Goal: Obtain resource: Download file/media

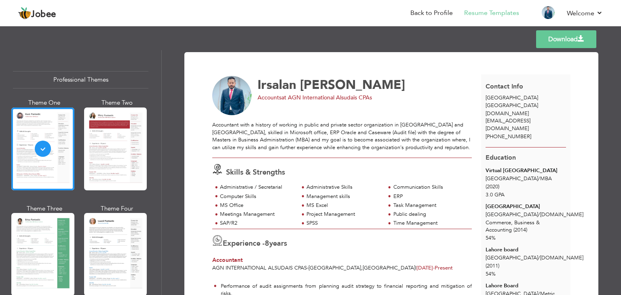
scroll to position [7, 0]
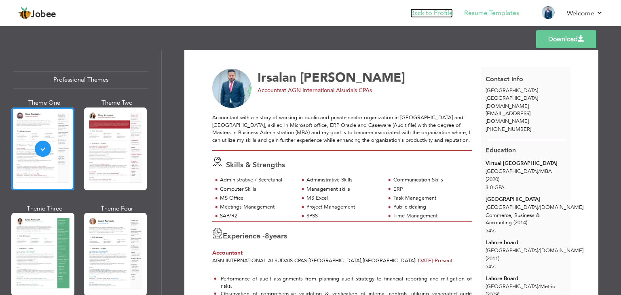
click at [433, 13] on link "Back to Profile" at bounding box center [431, 12] width 42 height 9
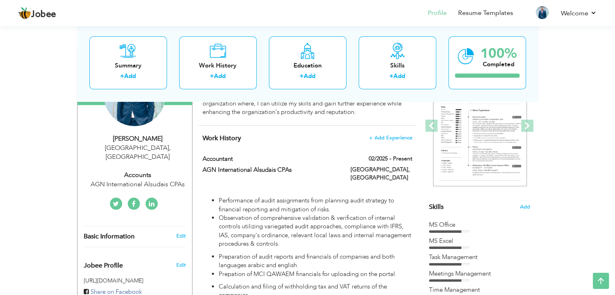
scroll to position [121, 0]
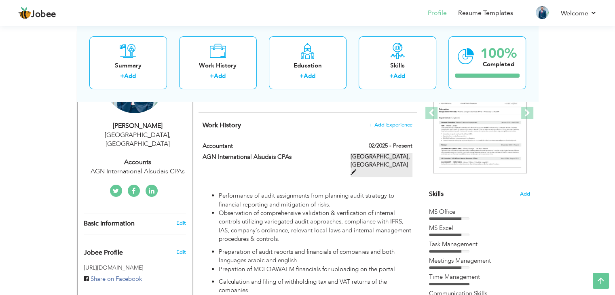
click at [396, 154] on label "[GEOGRAPHIC_DATA], [GEOGRAPHIC_DATA]" at bounding box center [381, 165] width 62 height 24
type input "Accountant"
type input "AGN International Alsudais CPAs"
type input "02/2025"
type input "[GEOGRAPHIC_DATA]"
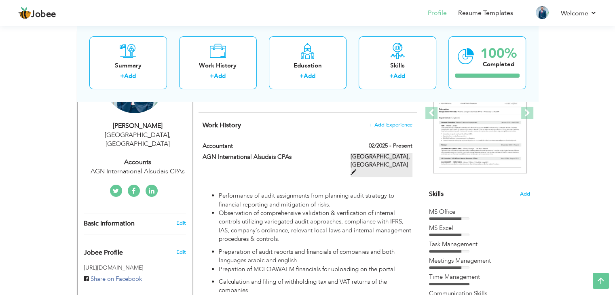
type input "[GEOGRAPHIC_DATA]"
checkbox input "true"
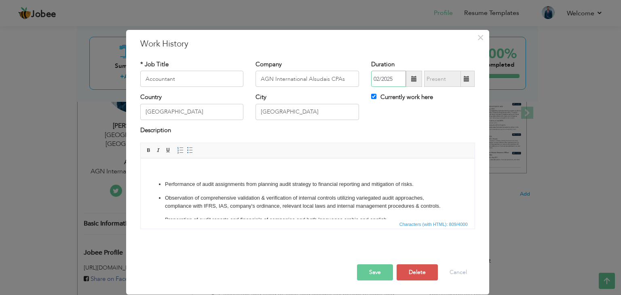
click at [397, 80] on input "02/2025" at bounding box center [388, 79] width 35 height 16
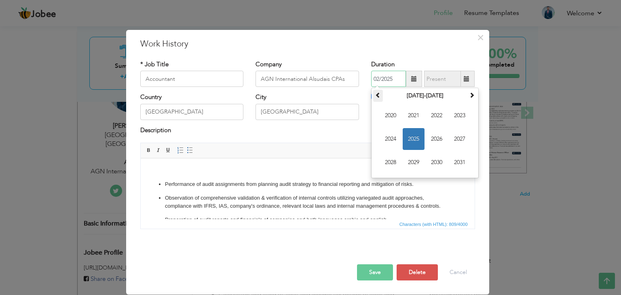
click at [375, 94] on span at bounding box center [378, 95] width 6 height 6
click at [469, 94] on span at bounding box center [472, 95] width 6 height 6
click at [374, 92] on th at bounding box center [378, 96] width 10 height 12
click at [416, 95] on th "2020-2031" at bounding box center [425, 96] width 84 height 12
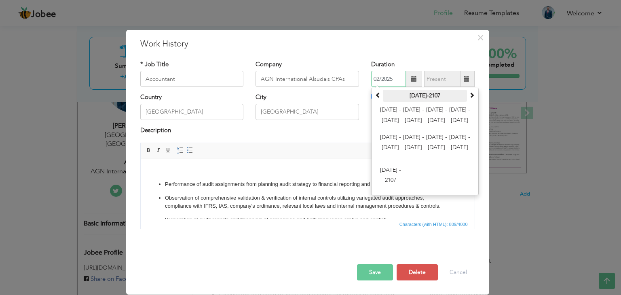
click at [428, 97] on th "2000-2107" at bounding box center [425, 96] width 84 height 12
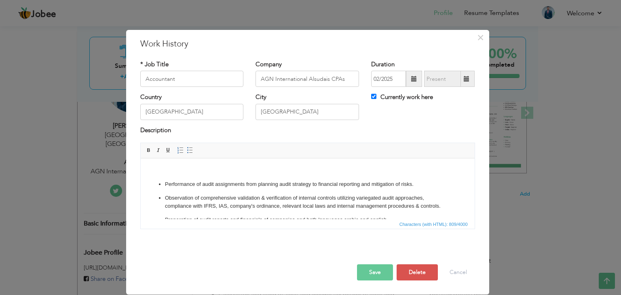
click at [327, 122] on div "City Riyadh" at bounding box center [307, 109] width 116 height 33
click at [385, 80] on input "02/2025" at bounding box center [388, 79] width 35 height 16
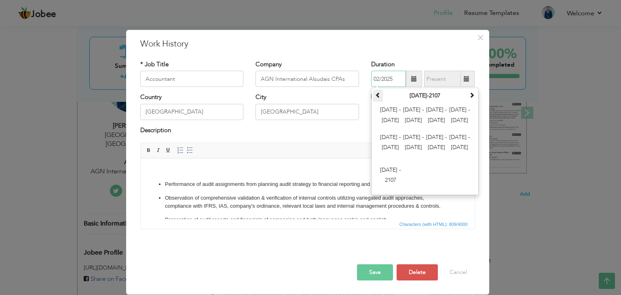
click at [378, 94] on span at bounding box center [378, 95] width 6 height 6
click at [469, 93] on span at bounding box center [472, 95] width 6 height 6
click at [378, 94] on span at bounding box center [378, 95] width 6 height 6
click at [378, 77] on input "02/2025" at bounding box center [388, 79] width 35 height 16
type input "03/2025"
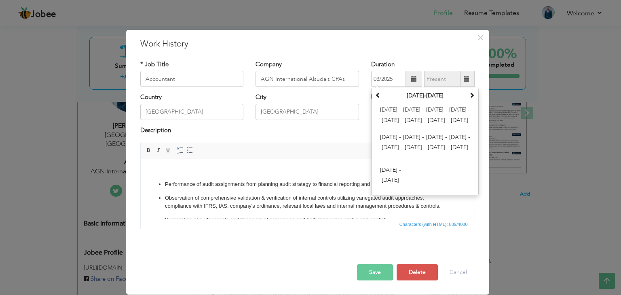
click at [352, 138] on div "Description" at bounding box center [307, 134] width 347 height 17
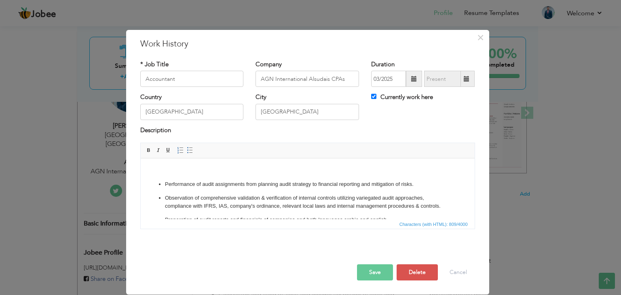
click at [373, 273] on button "Save" at bounding box center [375, 272] width 36 height 16
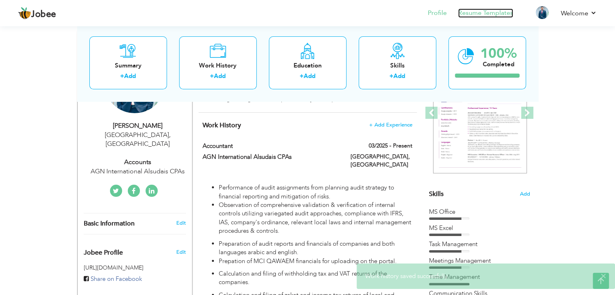
click at [473, 13] on link "Resume Templates" at bounding box center [485, 12] width 55 height 9
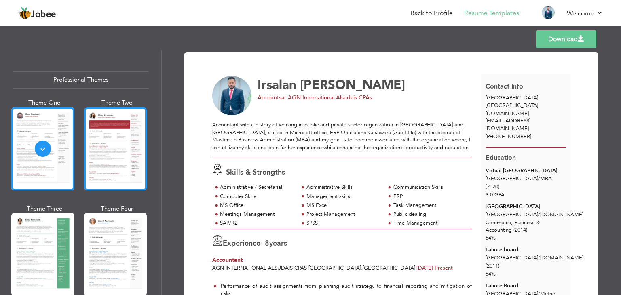
click at [129, 156] on div at bounding box center [115, 149] width 63 height 83
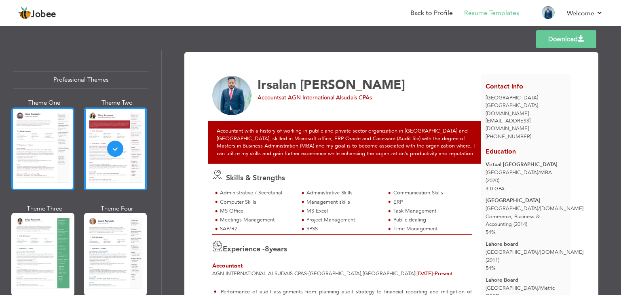
click at [68, 156] on div at bounding box center [42, 149] width 63 height 83
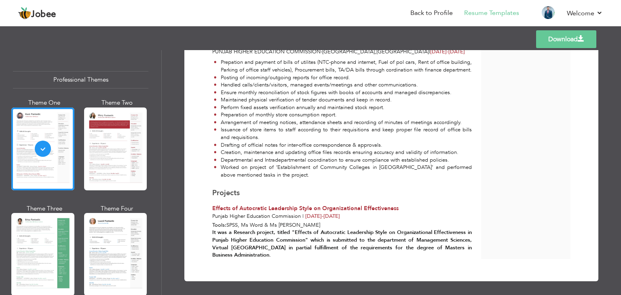
scroll to position [492, 0]
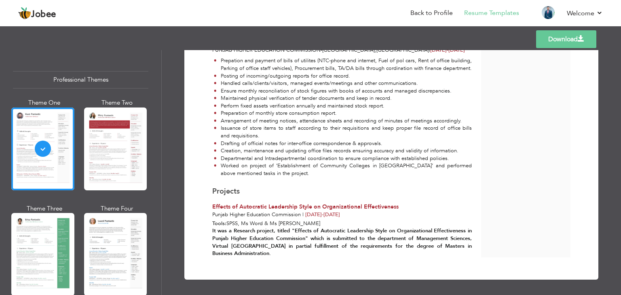
click at [569, 35] on link "Download" at bounding box center [566, 39] width 60 height 18
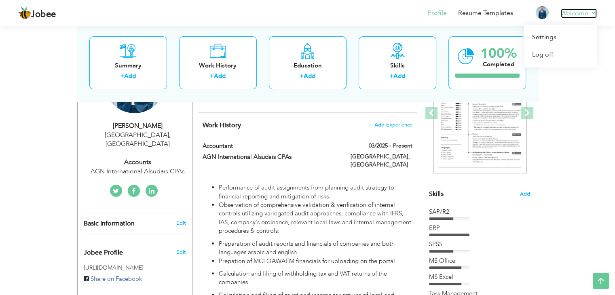
click at [590, 16] on link "Welcome" at bounding box center [579, 13] width 36 height 10
click at [544, 52] on link "Log off" at bounding box center [560, 54] width 73 height 17
